Goal: Navigation & Orientation: Go to known website

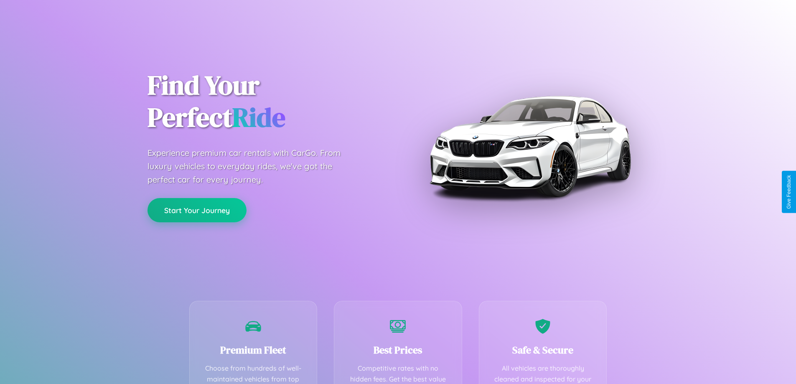
click at [197, 210] on button "Start Your Journey" at bounding box center [196, 210] width 99 height 24
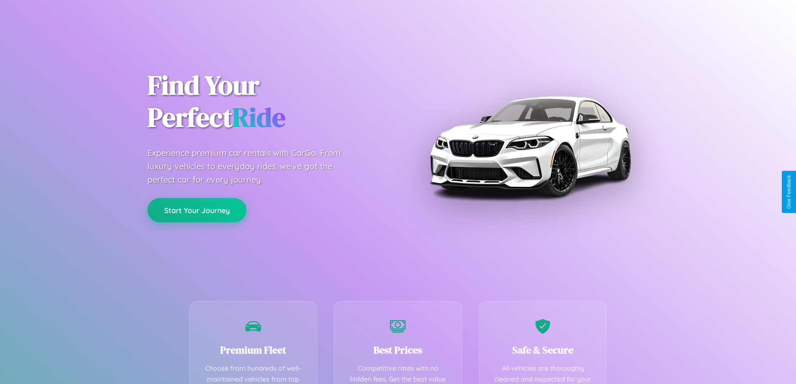
click at [197, 210] on button "Start Your Journey" at bounding box center [196, 210] width 99 height 24
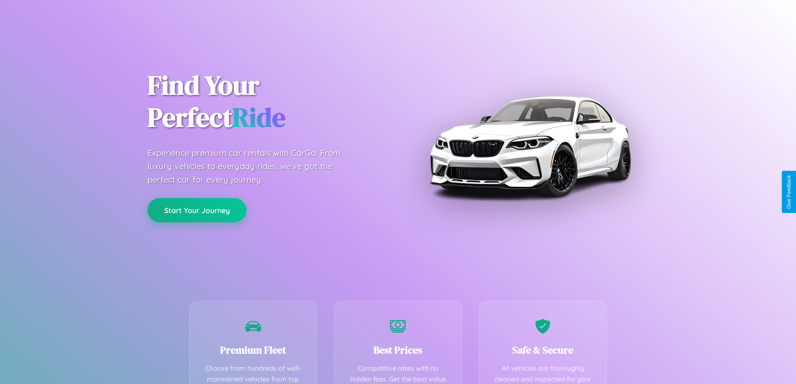
click at [197, 210] on button "Start Your Journey" at bounding box center [196, 210] width 99 height 24
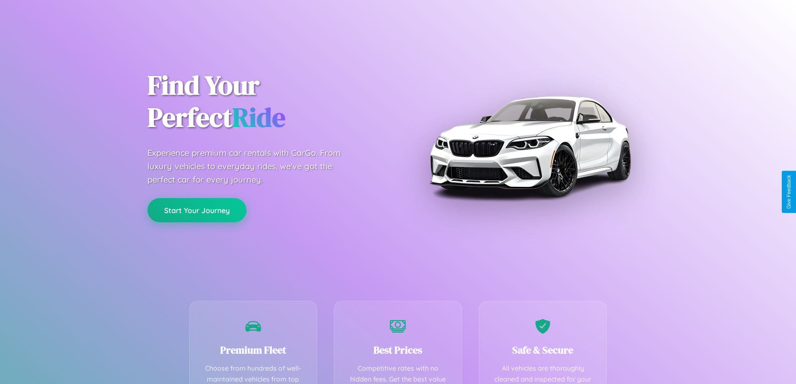
click at [197, 210] on button "Start Your Journey" at bounding box center [196, 210] width 99 height 24
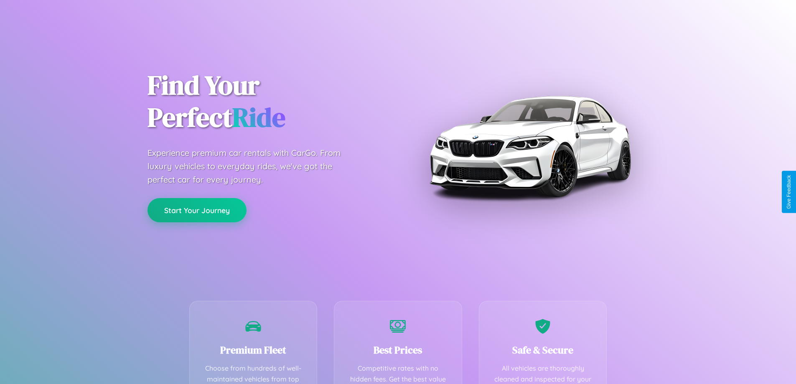
click at [197, 210] on button "Start Your Journey" at bounding box center [196, 210] width 99 height 24
